Goal: Information Seeking & Learning: Learn about a topic

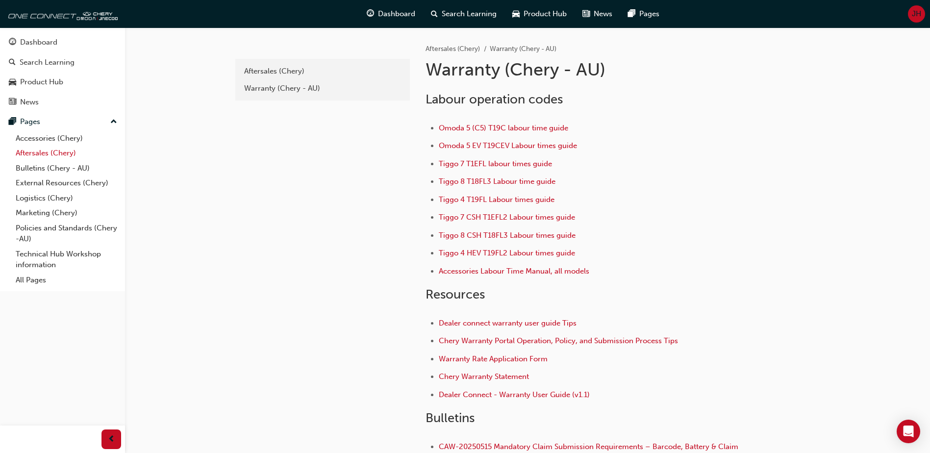
click at [51, 155] on link "Aftersales (Chery)" at bounding box center [66, 153] width 109 height 15
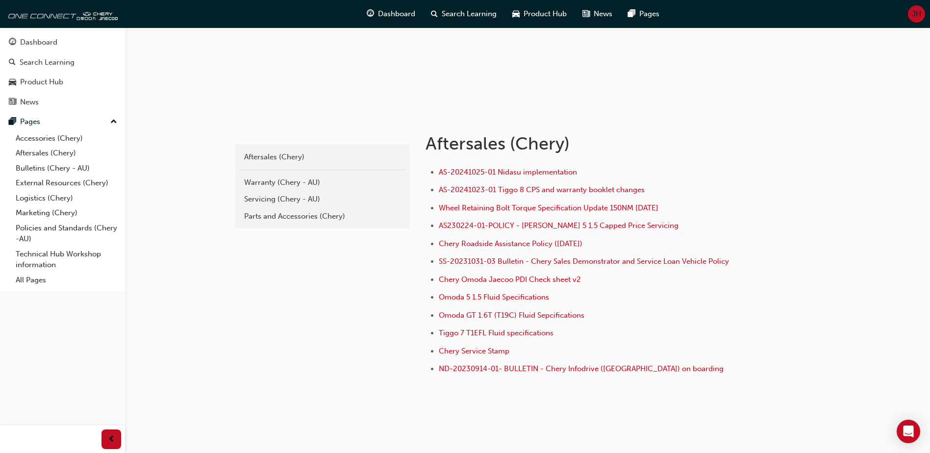
scroll to position [129, 0]
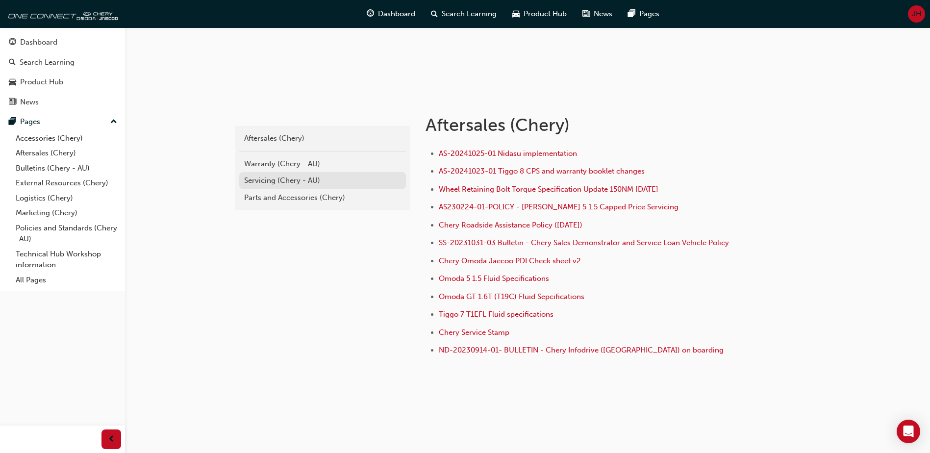
click at [262, 174] on link "Servicing (Chery - AU)" at bounding box center [322, 180] width 167 height 17
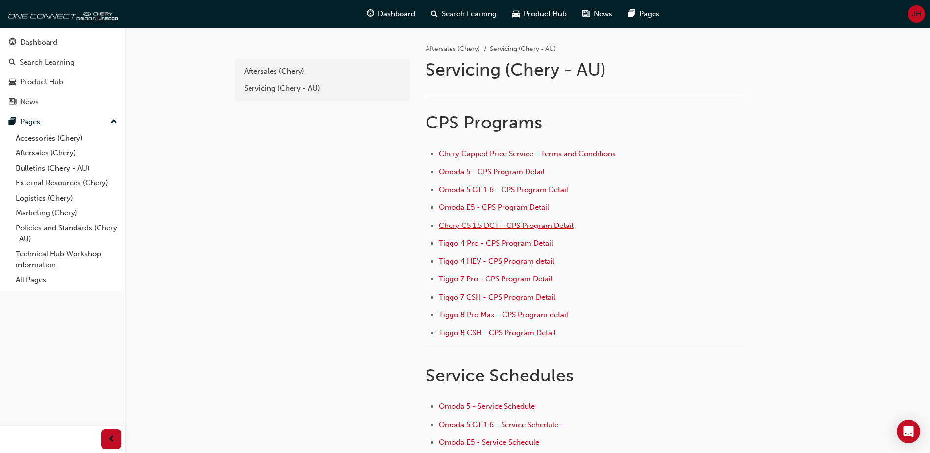
click at [475, 225] on span "Chery C5 1.5 DCT - CPS Program Detail" at bounding box center [506, 225] width 135 height 9
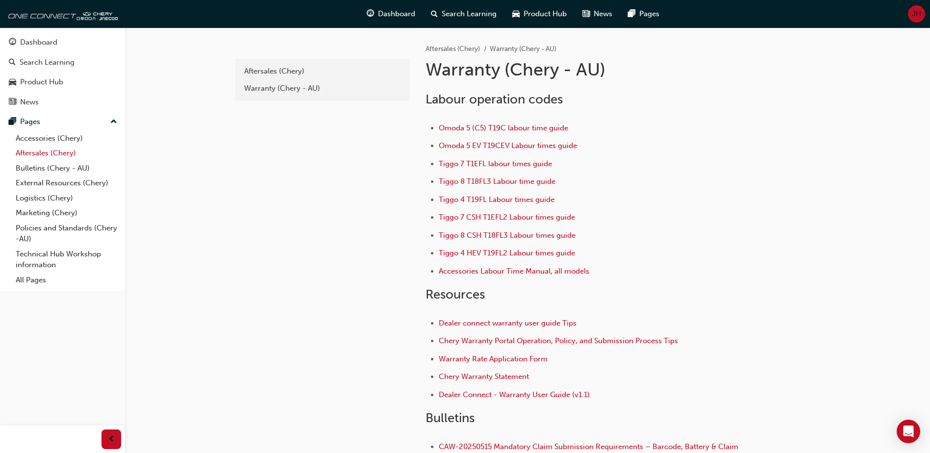
click at [58, 149] on link "Aftersales (Chery)" at bounding box center [66, 153] width 109 height 15
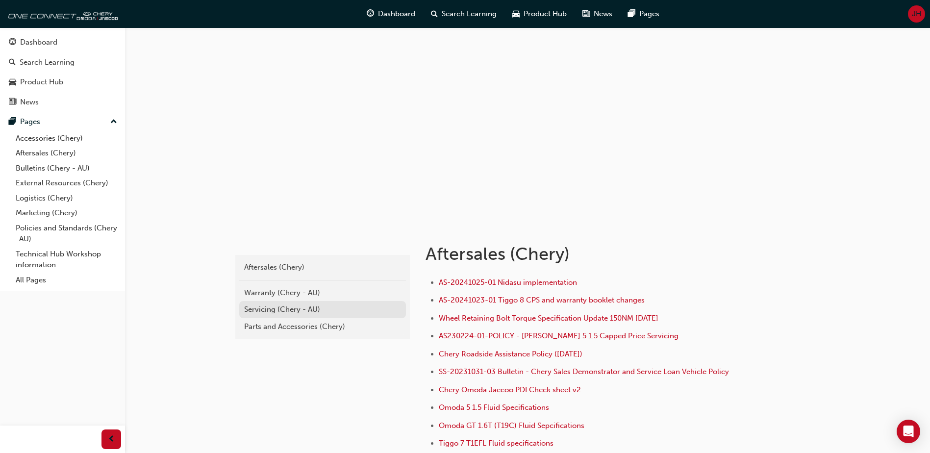
click at [303, 309] on div "Servicing (Chery - AU)" at bounding box center [322, 309] width 157 height 11
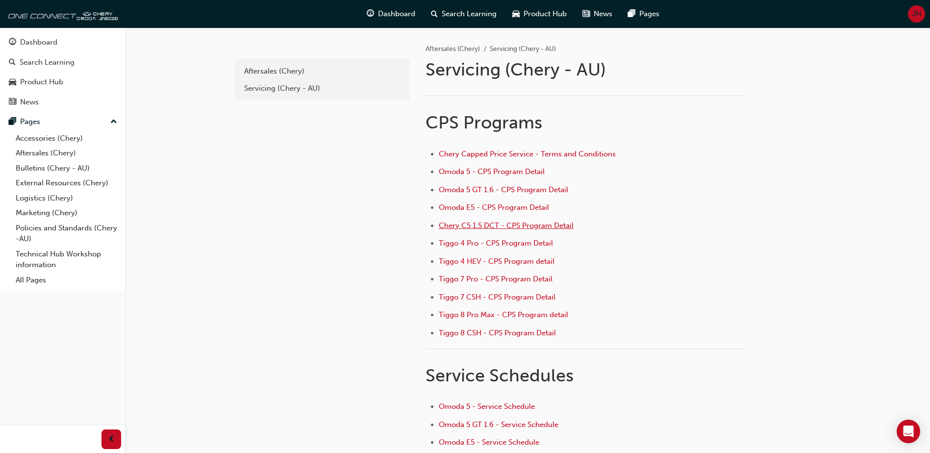
click at [485, 229] on span "Chery C5 1.5 DCT - CPS Program Detail" at bounding box center [506, 225] width 135 height 9
